Goal: Information Seeking & Learning: Learn about a topic

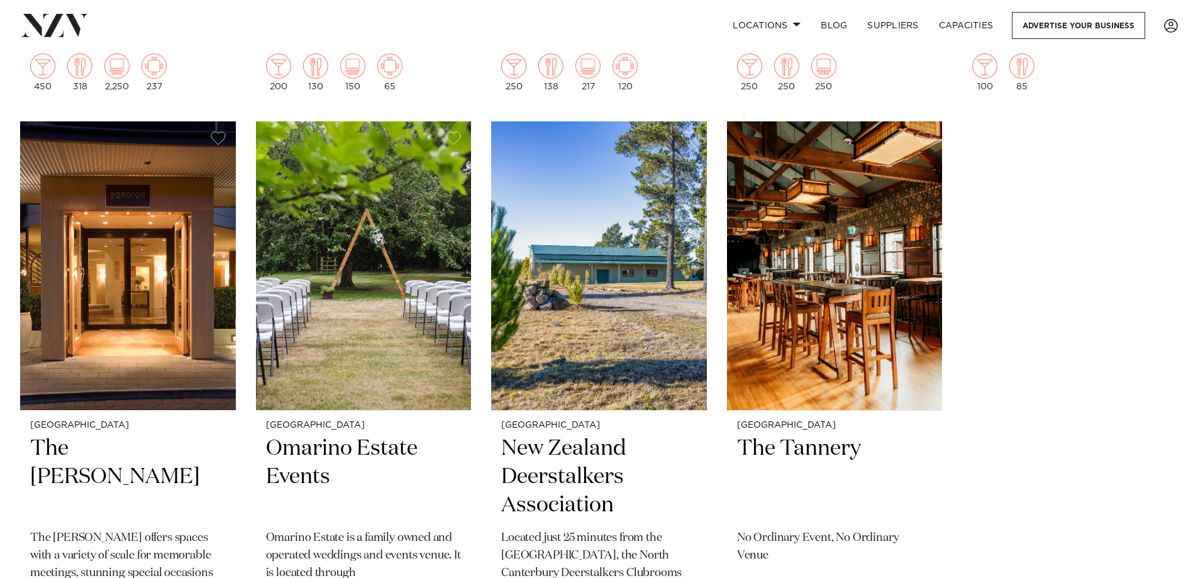
scroll to position [3259, 0]
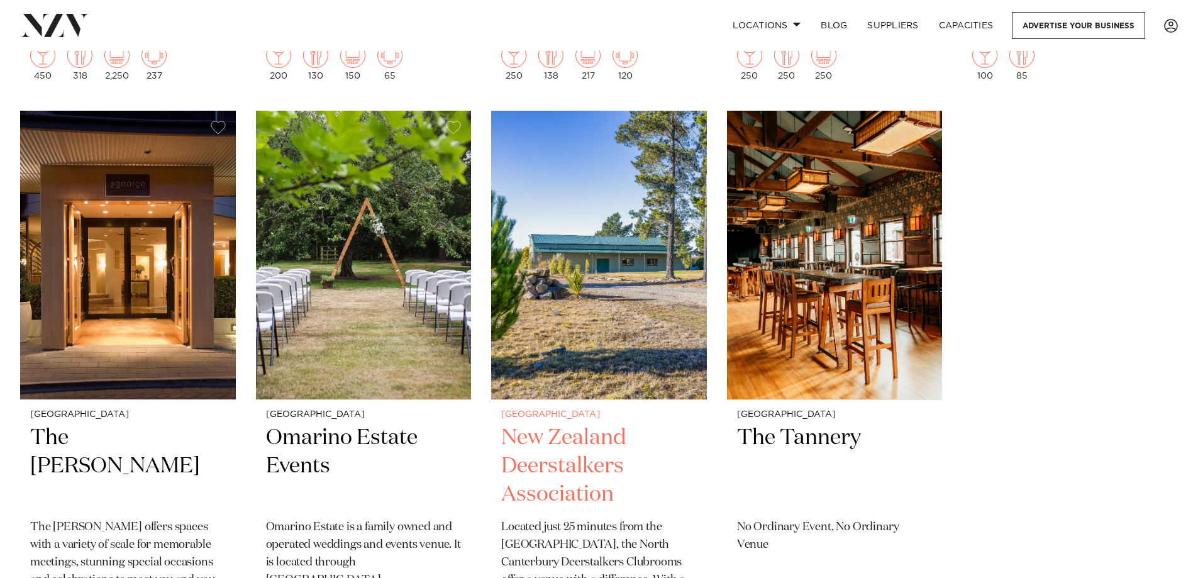
click at [599, 304] on img at bounding box center [599, 255] width 216 height 289
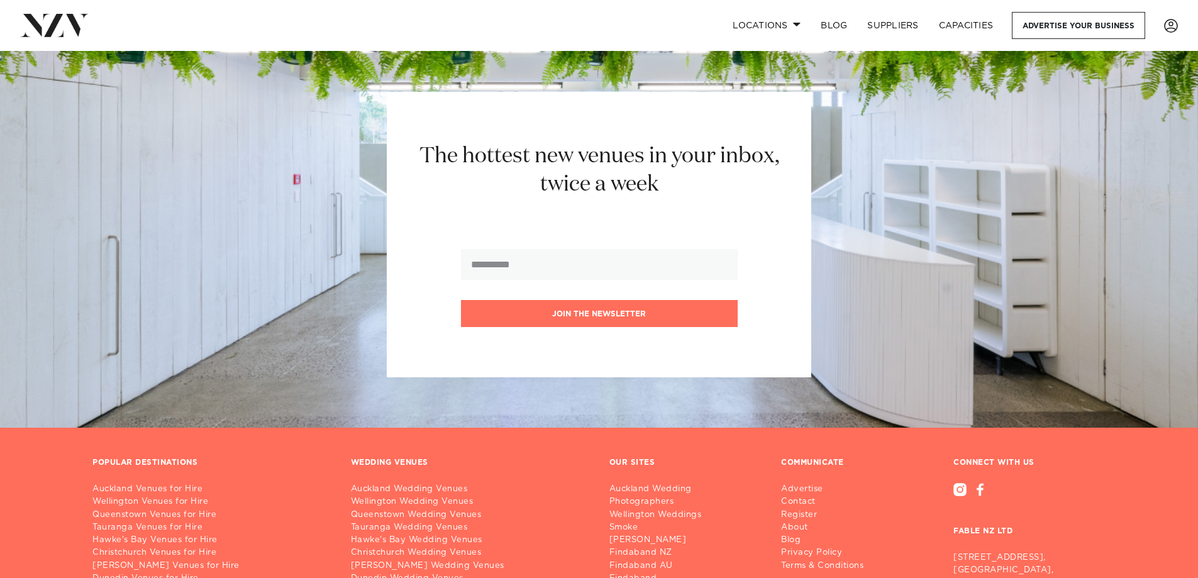
scroll to position [4145, 0]
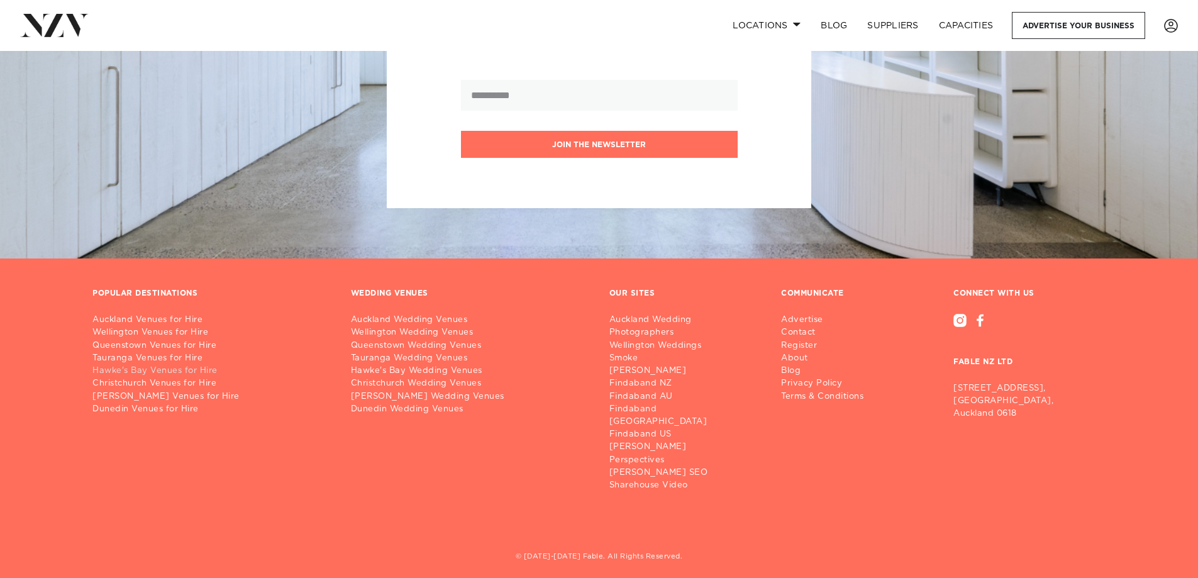
click at [136, 371] on link "Hawke's Bay Venues for Hire" at bounding box center [211, 371] width 238 height 13
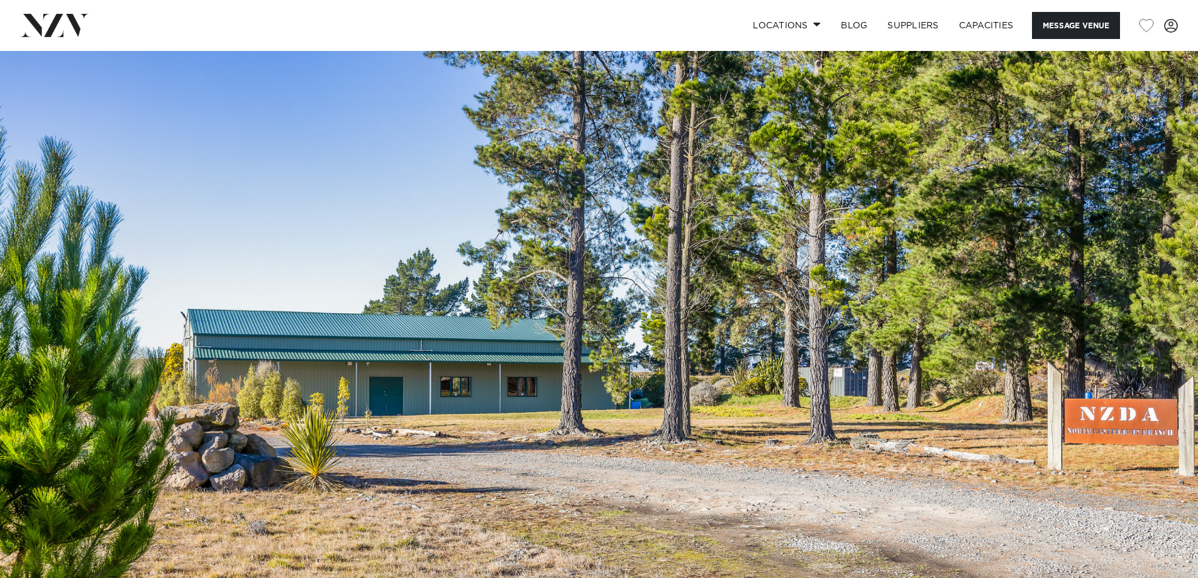
click at [823, 269] on img at bounding box center [599, 331] width 1198 height 561
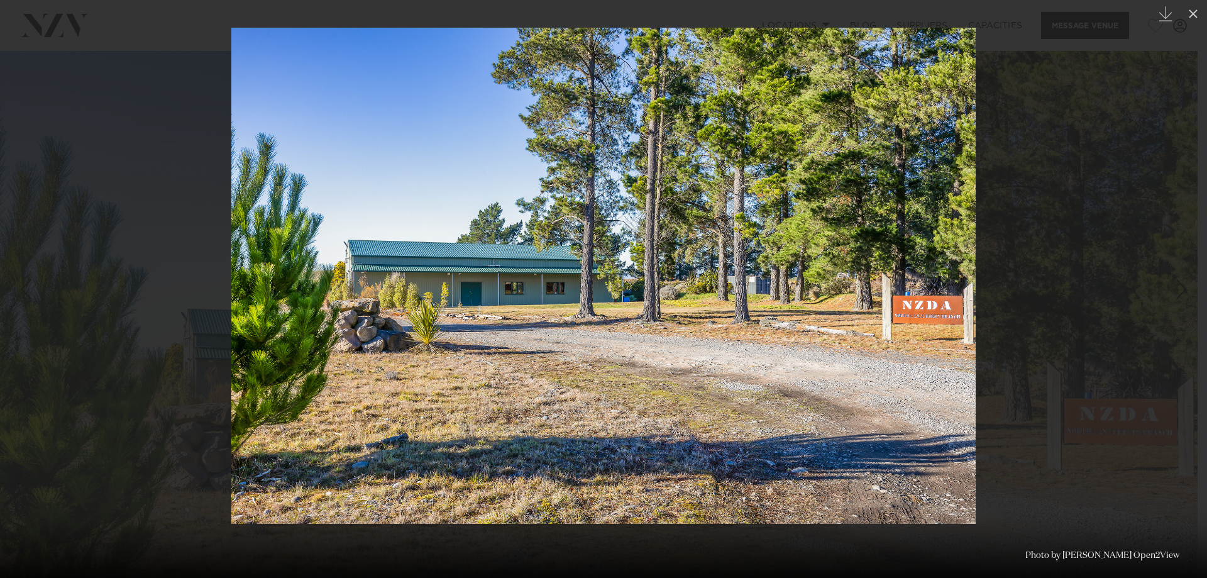
click at [546, 319] on img at bounding box center [603, 276] width 744 height 496
click at [547, 319] on img at bounding box center [603, 276] width 744 height 496
click at [1192, 12] on icon at bounding box center [1193, 13] width 9 height 9
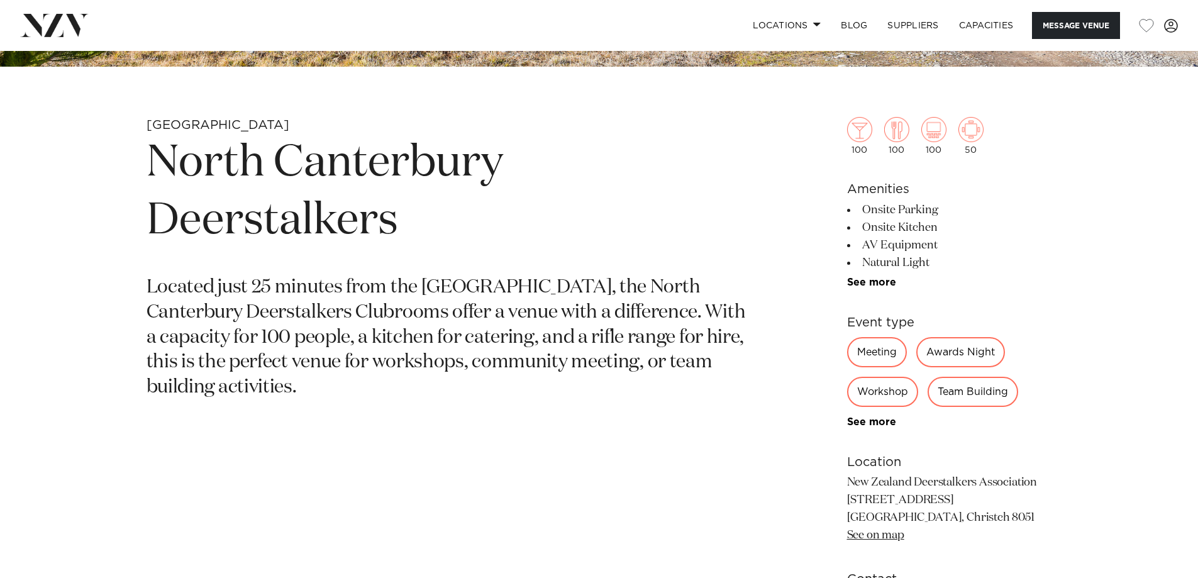
scroll to position [237, 0]
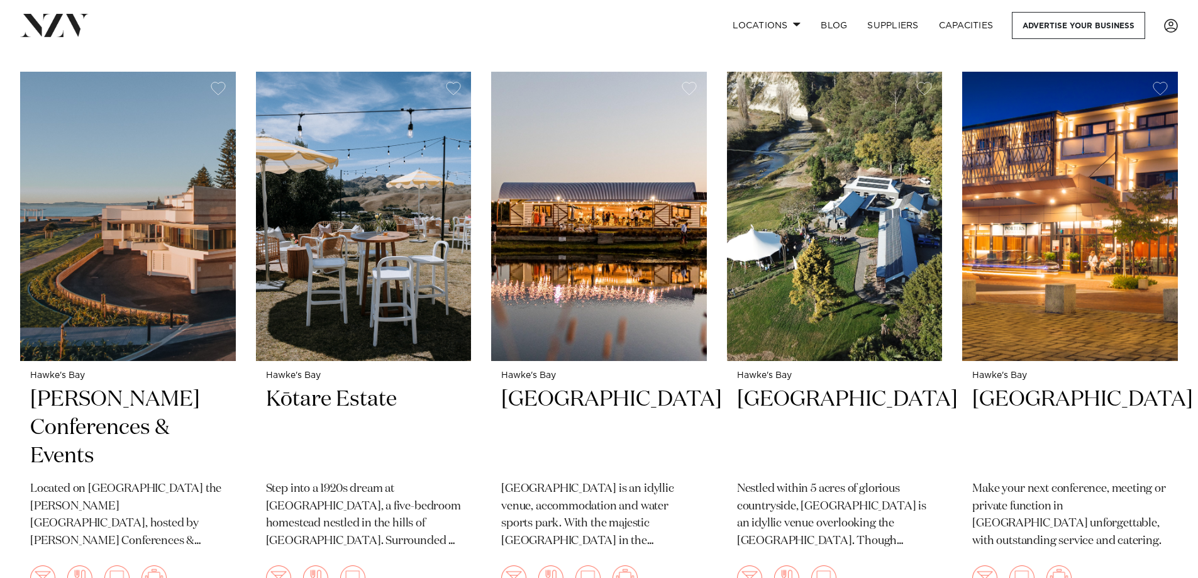
scroll to position [476, 0]
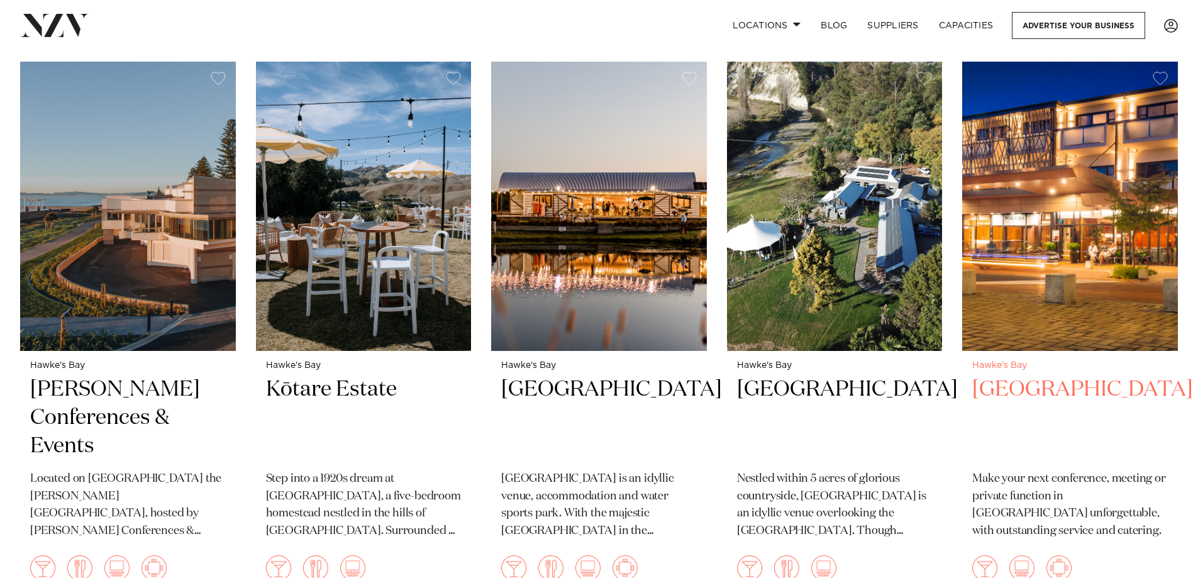
click at [1129, 237] on img at bounding box center [1070, 206] width 216 height 289
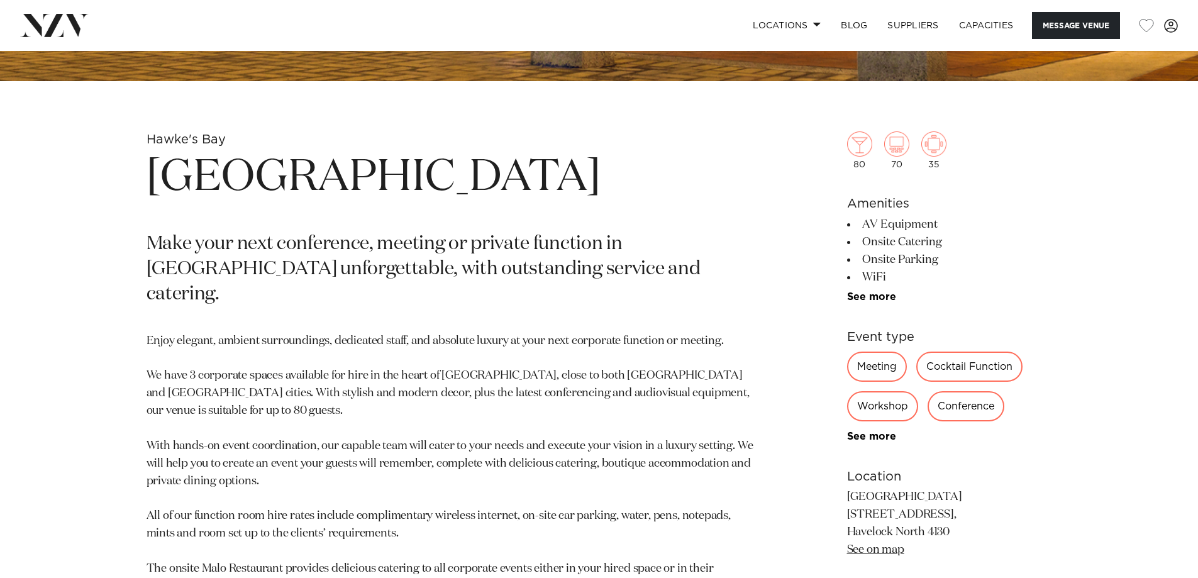
scroll to position [584, 0]
